Goal: Information Seeking & Learning: Learn about a topic

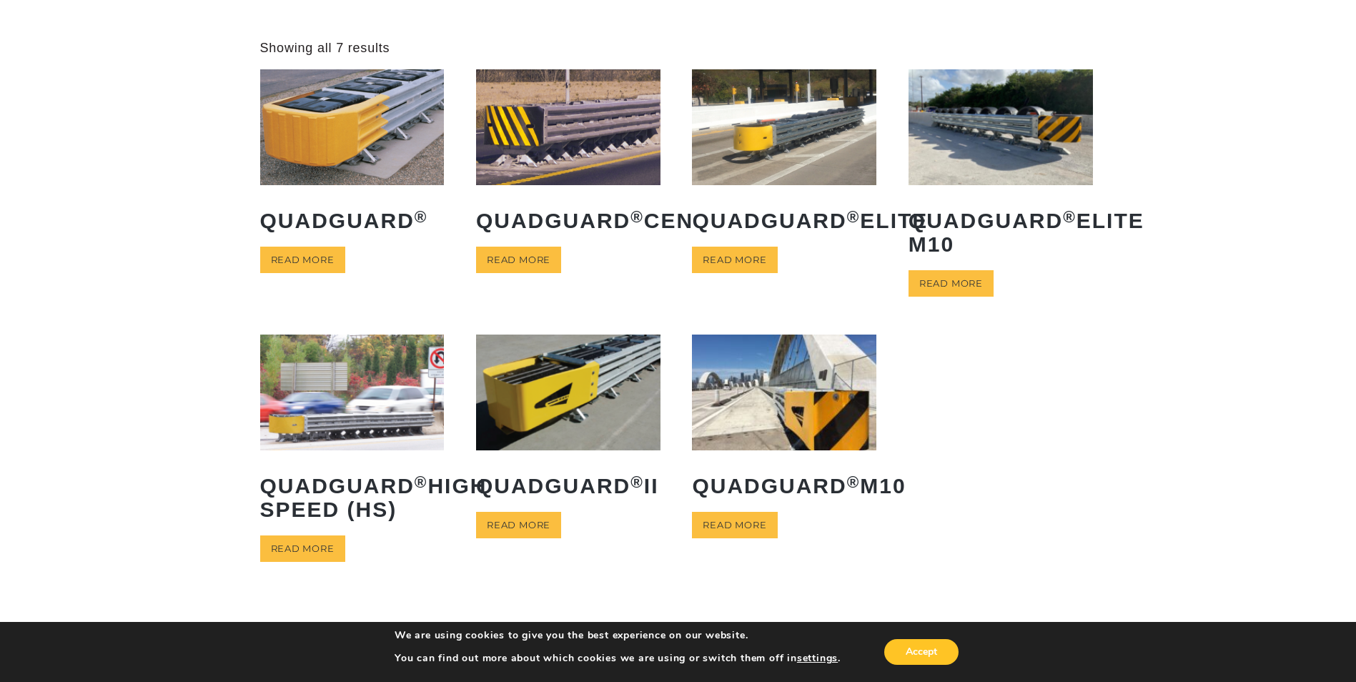
scroll to position [55, 0]
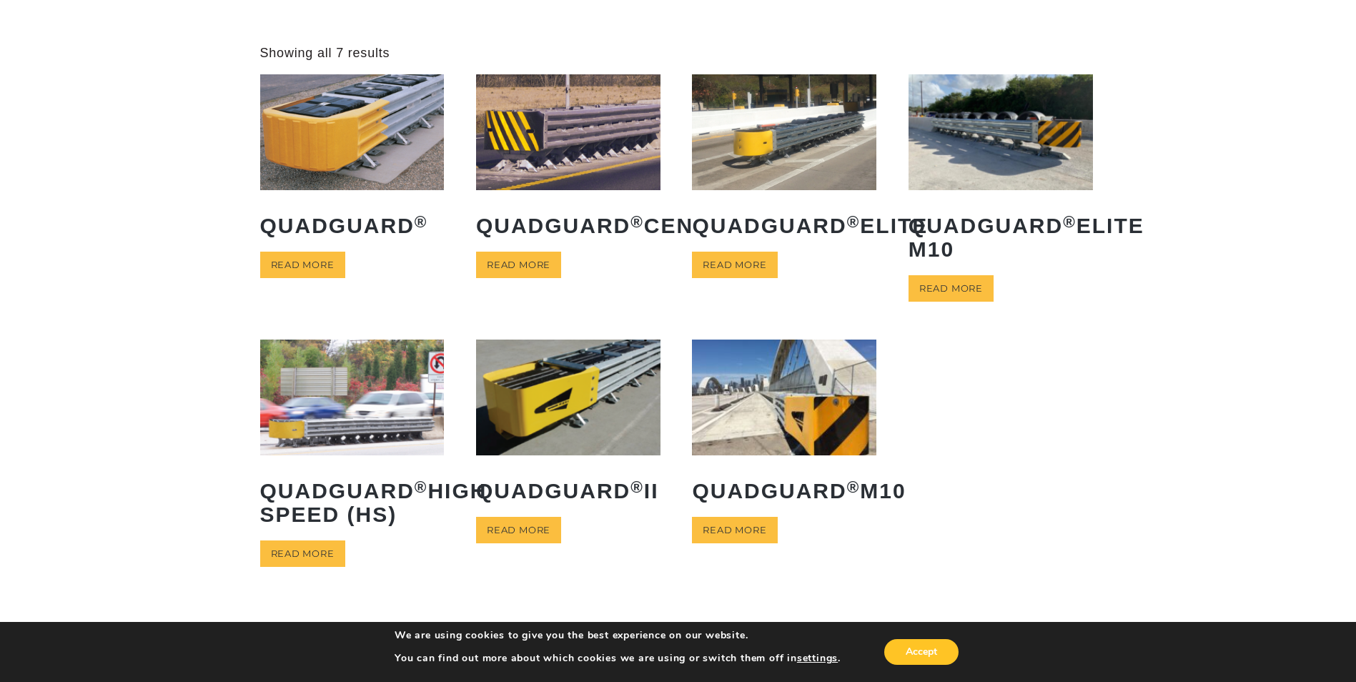
click at [585, 394] on img at bounding box center [568, 397] width 184 height 115
click at [787, 229] on h2 "QuadGuard ® Elite" at bounding box center [784, 225] width 184 height 45
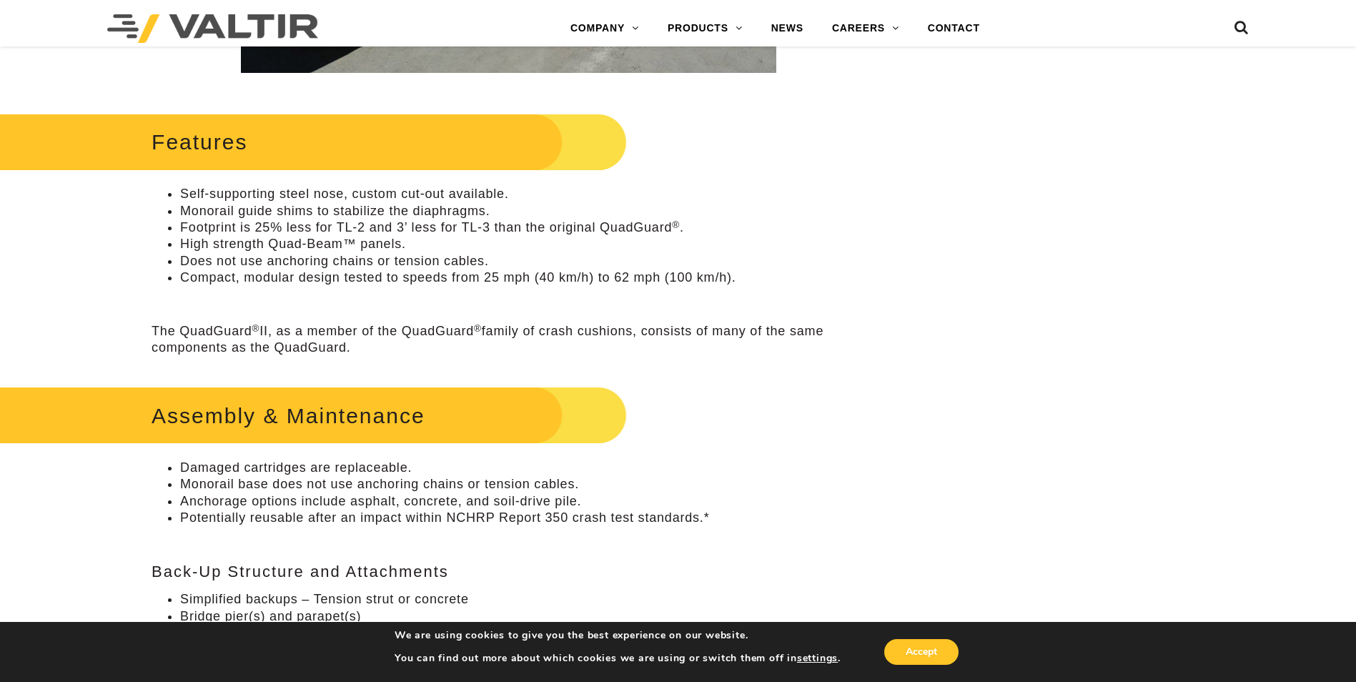
scroll to position [237, 0]
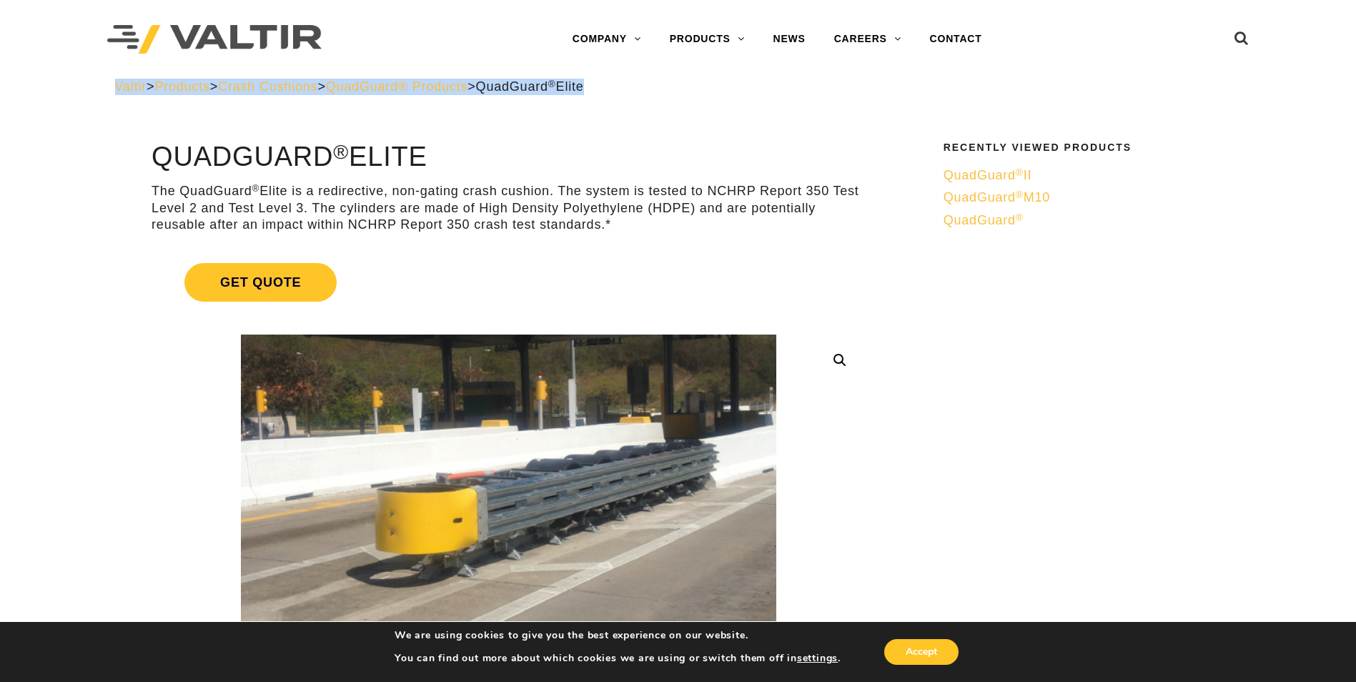
drag, startPoint x: -3, startPoint y: 91, endPoint x: 0, endPoint y: 102, distance: 11.8
